Goal: Navigation & Orientation: Find specific page/section

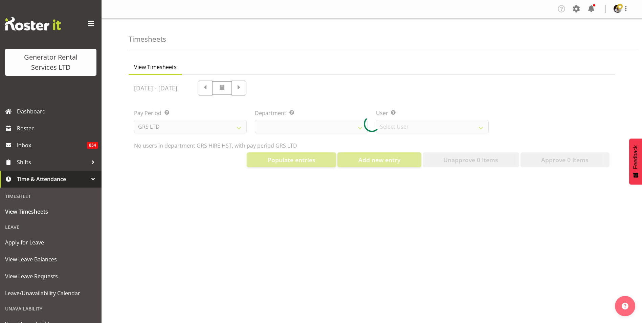
select select "149"
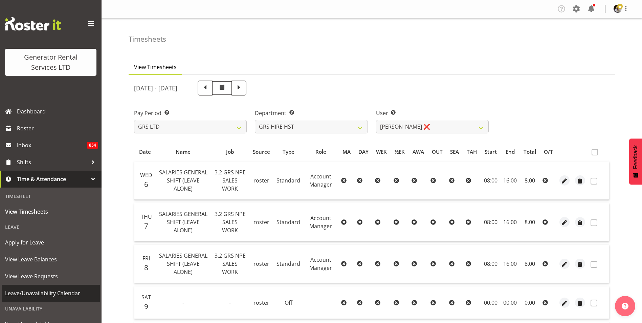
click at [39, 292] on span "Leave/Unavailability Calendar" at bounding box center [50, 293] width 91 height 10
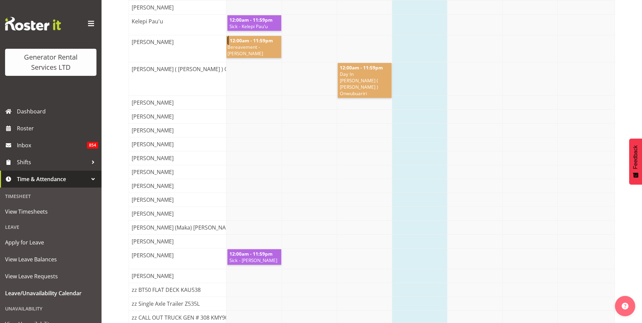
scroll to position [95, 0]
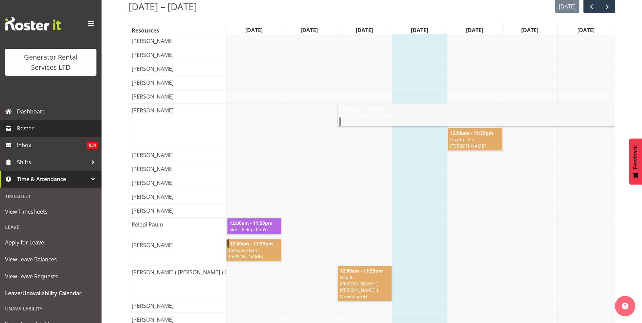
click at [27, 124] on span "Roster" at bounding box center [57, 128] width 81 height 10
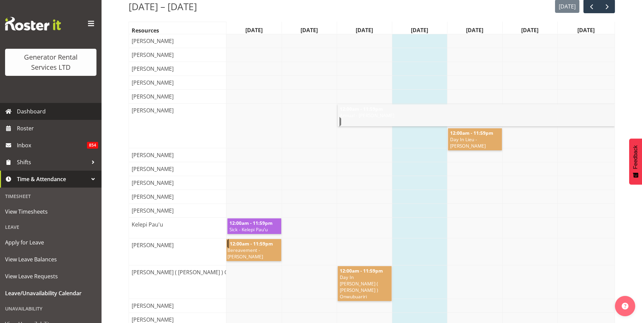
click at [29, 112] on span "Dashboard" at bounding box center [57, 111] width 81 height 10
